Goal: Navigation & Orientation: Understand site structure

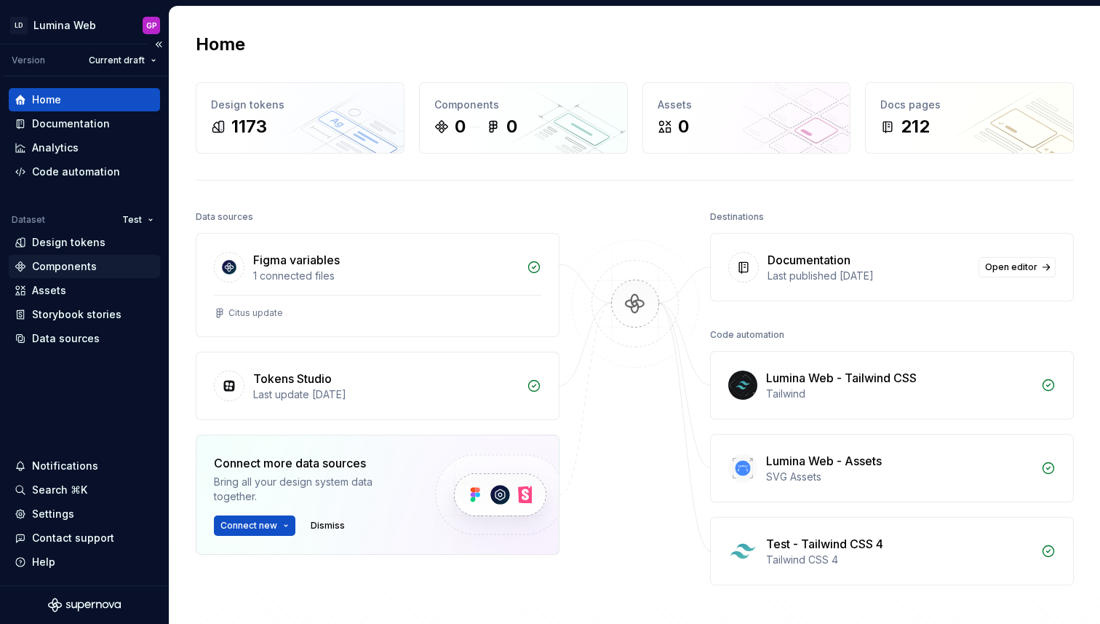
click at [76, 268] on div "Components" at bounding box center [64, 266] width 65 height 15
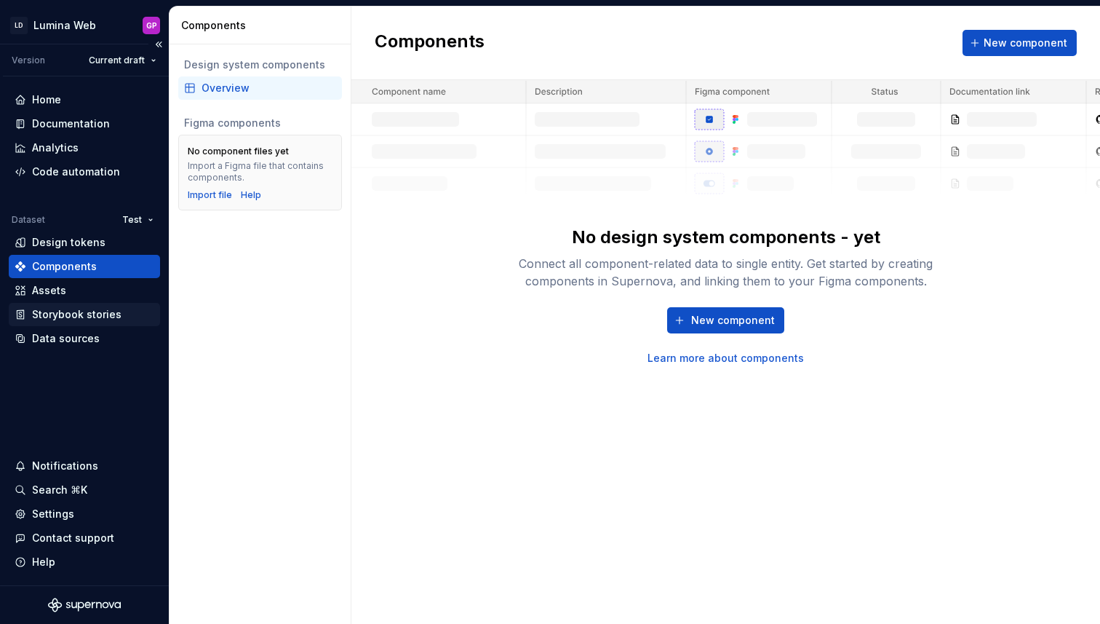
click at [47, 311] on div "Storybook stories" at bounding box center [77, 314] width 90 height 15
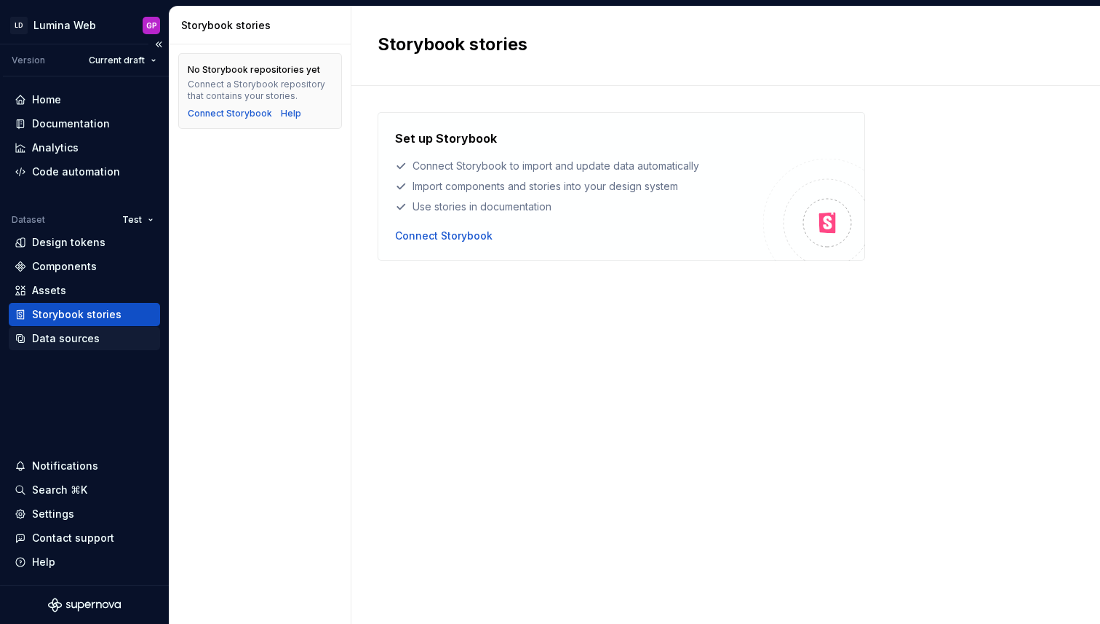
click at [44, 337] on div "Data sources" at bounding box center [66, 338] width 68 height 15
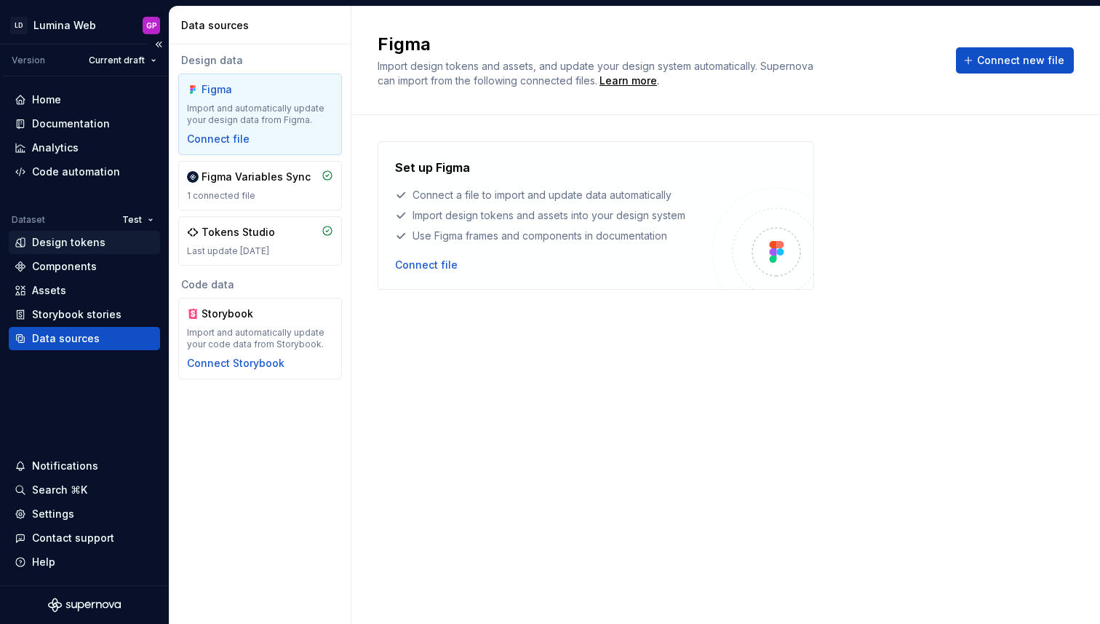
click at [68, 240] on div "Design tokens" at bounding box center [68, 242] width 73 height 15
